Goal: Find specific page/section

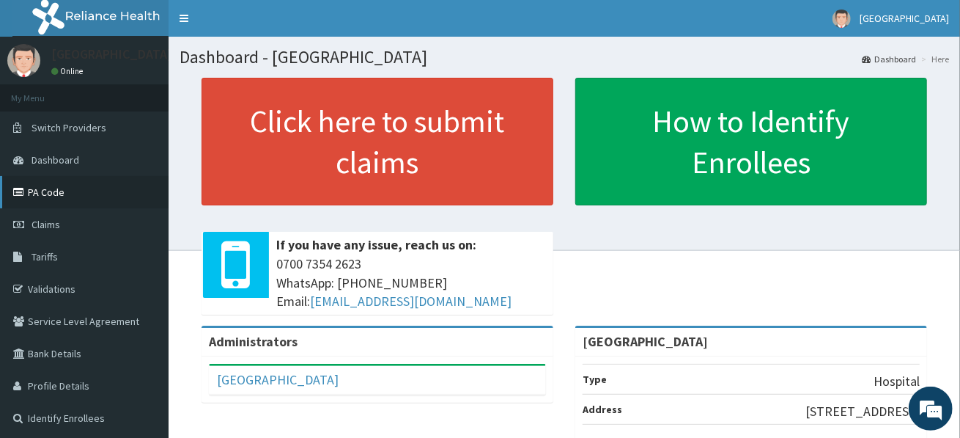
click at [97, 191] on link "PA Code" at bounding box center [84, 192] width 169 height 32
click at [107, 195] on link "PA Code" at bounding box center [84, 192] width 169 height 32
